Goal: Check status: Check status

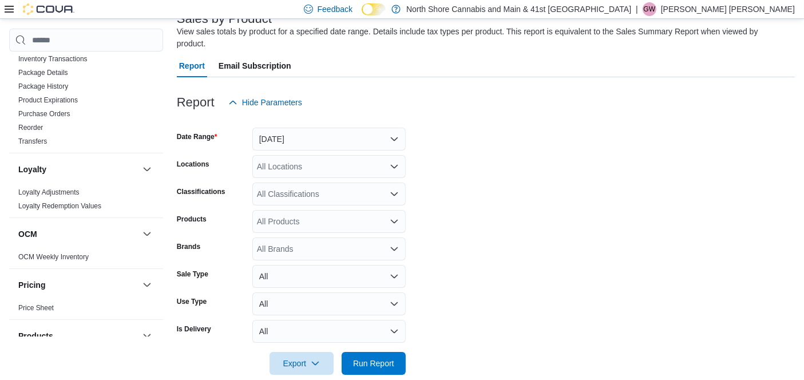
scroll to position [547, 0]
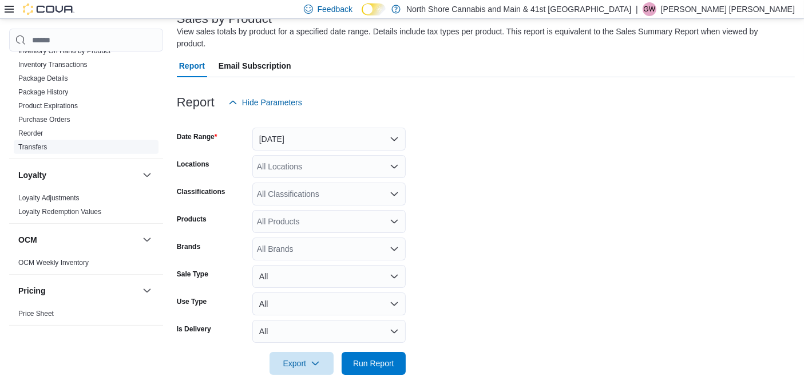
click at [41, 143] on link "Transfers" at bounding box center [32, 147] width 29 height 8
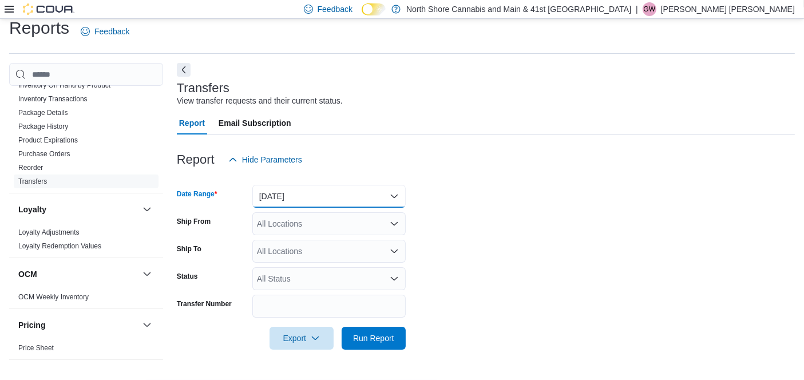
click at [288, 193] on button "[DATE]" at bounding box center [328, 196] width 153 height 23
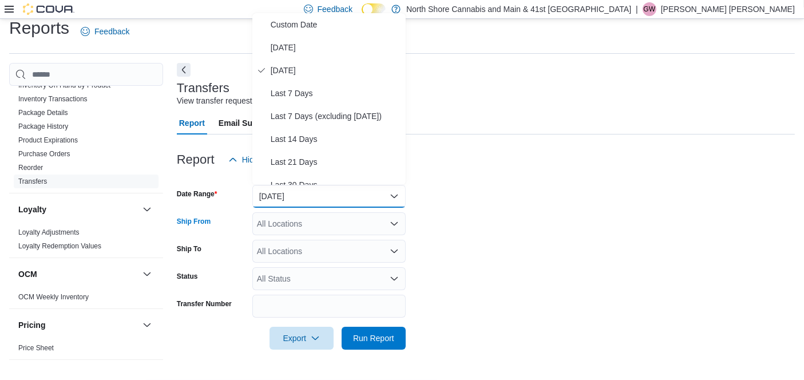
click at [316, 217] on div "All Locations" at bounding box center [328, 223] width 153 height 23
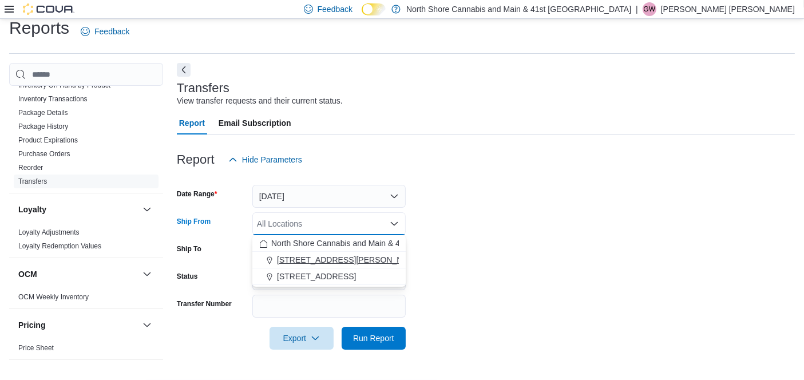
click at [331, 259] on span "[STREET_ADDRESS][PERSON_NAME]" at bounding box center [349, 259] width 145 height 11
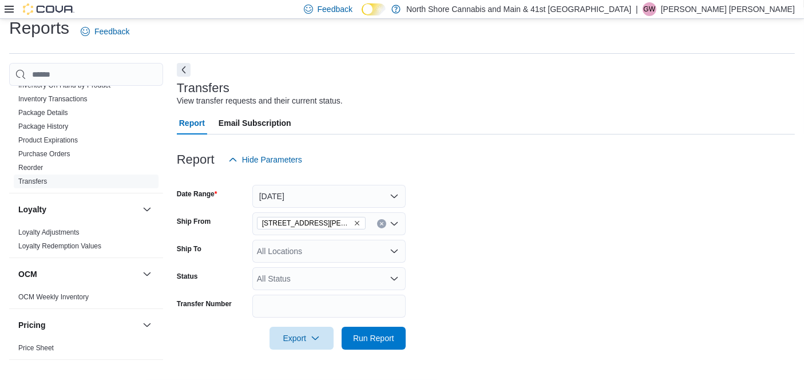
click at [470, 322] on div at bounding box center [486, 322] width 618 height 9
click at [378, 326] on form "Date Range [DATE] Ship From [STREET_ADDRESS][PERSON_NAME] Ship To All Locations…" at bounding box center [486, 260] width 618 height 179
click at [382, 333] on span "Run Report" at bounding box center [373, 337] width 41 height 11
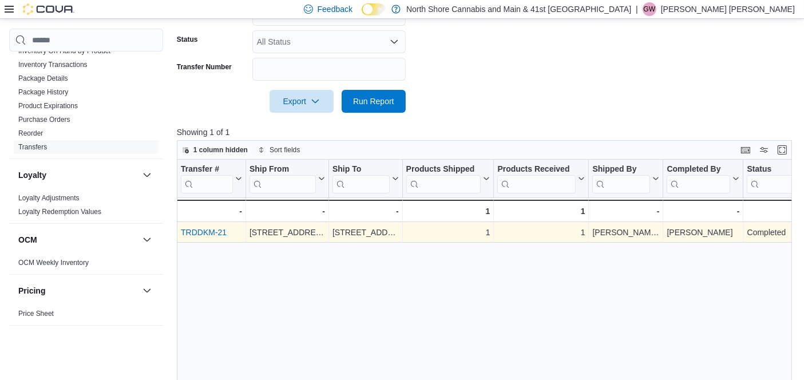
click at [203, 228] on link "TRDDKM-21" at bounding box center [204, 232] width 46 height 9
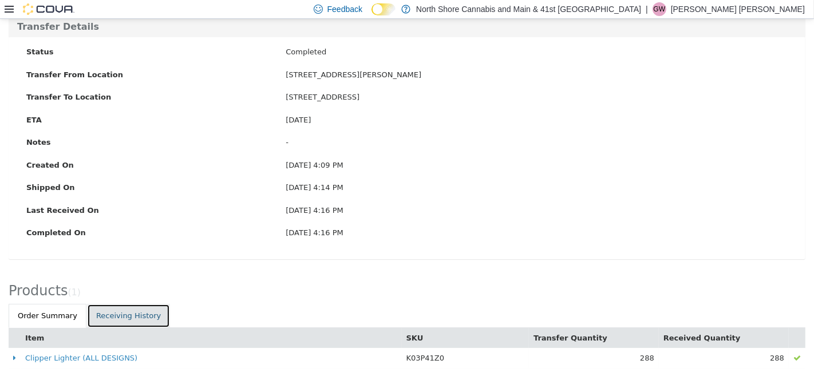
click at [115, 311] on link "Receiving History" at bounding box center [128, 316] width 83 height 24
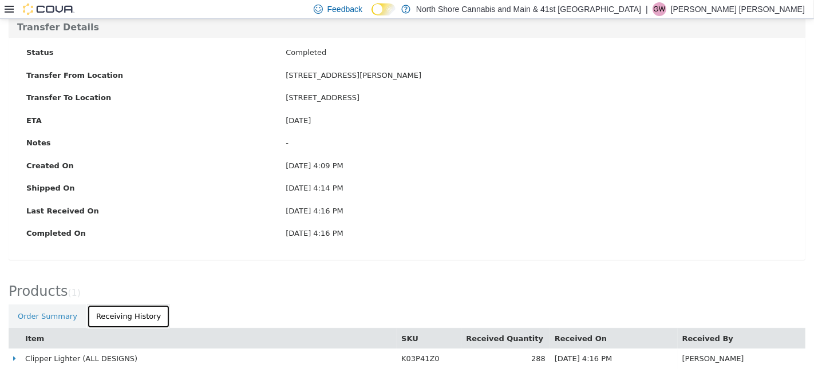
click at [109, 313] on link "Receiving History" at bounding box center [128, 316] width 83 height 24
click at [65, 302] on div "Products ( 1 )" at bounding box center [407, 288] width 814 height 33
click at [66, 306] on link "Order Summary" at bounding box center [48, 316] width 78 height 24
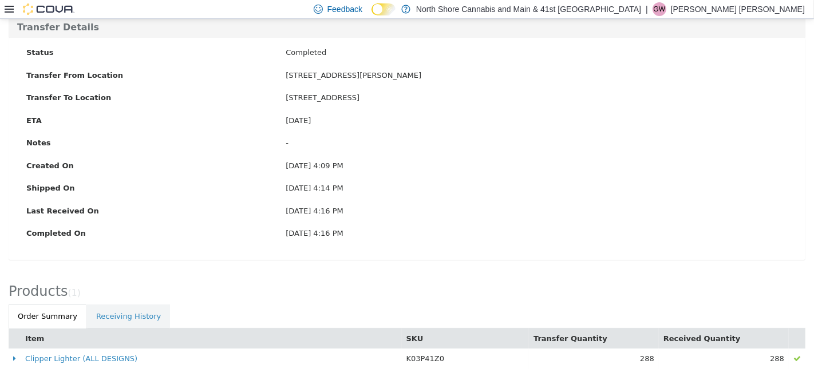
click at [212, 260] on div "Transfer Details Status Completed Transfer From Location 1520 Barrow St. Transf…" at bounding box center [407, 144] width 814 height 255
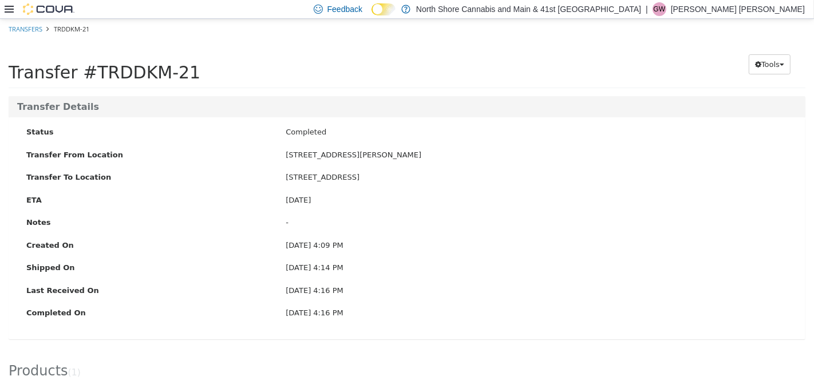
scroll to position [80, 0]
